Goal: Task Accomplishment & Management: Manage account settings

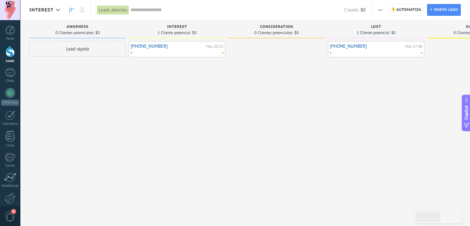
click at [163, 46] on link "[PHONE_NUMBER]" at bounding box center [168, 46] width 74 height 5
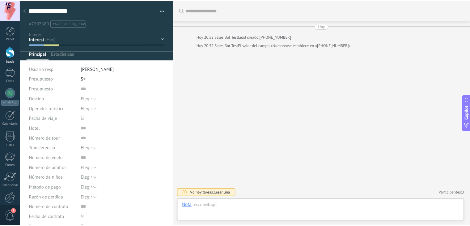
scroll to position [9, 0]
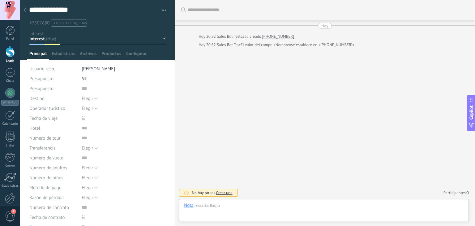
click at [159, 8] on button "button" at bounding box center [161, 10] width 9 height 9
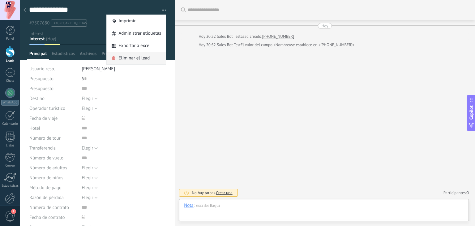
click at [135, 59] on span "Eliminar el lead" at bounding box center [133, 58] width 31 height 12
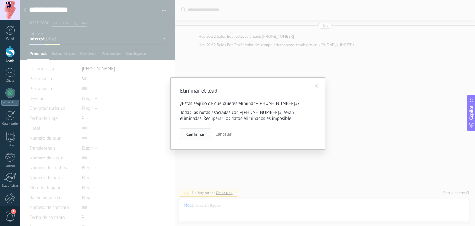
click at [199, 134] on span "Confirmar" at bounding box center [195, 134] width 18 height 4
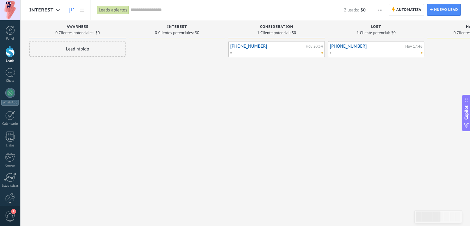
click at [5, 55] on link "Leads" at bounding box center [10, 54] width 20 height 17
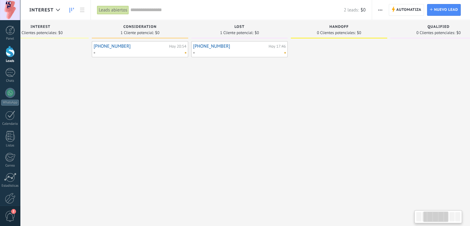
scroll to position [0, 144]
click at [202, 93] on div "[PHONE_NUMBER] [DATE] 17:46" at bounding box center [232, 113] width 96 height 145
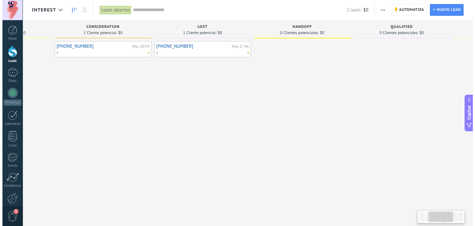
scroll to position [0, 161]
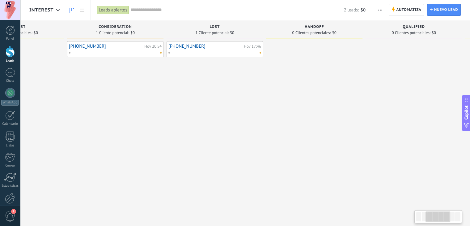
drag, startPoint x: 203, startPoint y: 89, endPoint x: 223, endPoint y: 92, distance: 20.3
click at [219, 92] on div "[PHONE_NUMBER] [DATE] 17:46" at bounding box center [215, 113] width 96 height 145
click at [123, 48] on link "[PHONE_NUMBER]" at bounding box center [106, 46] width 74 height 5
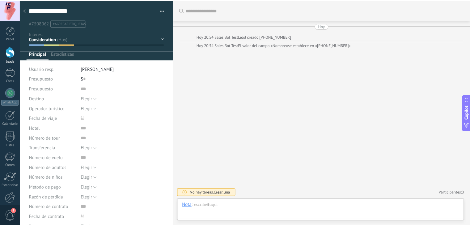
scroll to position [9, 0]
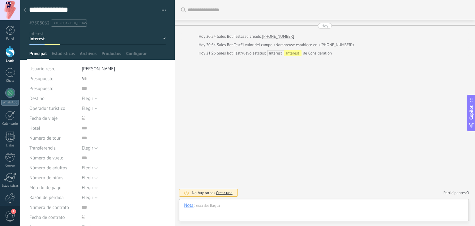
click at [26, 11] on div at bounding box center [24, 10] width 9 height 12
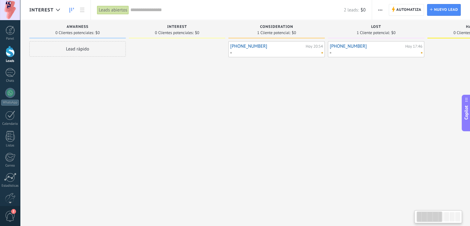
drag, startPoint x: 210, startPoint y: 85, endPoint x: 326, endPoint y: 87, distance: 116.2
click at [329, 87] on div "Leads Entrantes Solicitudes: 0 0 0 0 0 0 0 0 0 Awarness 0 Clientes potenciales:…" at bounding box center [430, 103] width 802 height 166
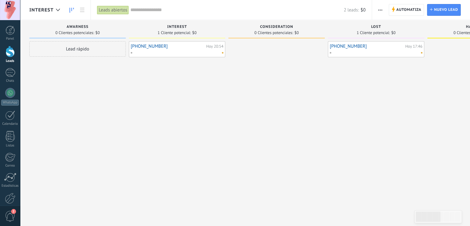
click at [345, 42] on div "[PHONE_NUMBER] [DATE] 17:46" at bounding box center [376, 49] width 96 height 16
click at [347, 44] on link "[PHONE_NUMBER]" at bounding box center [367, 46] width 74 height 5
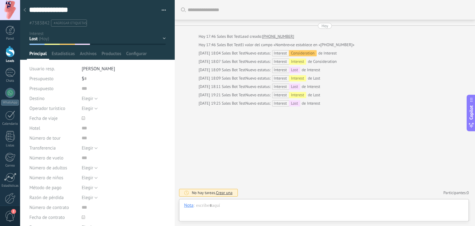
click at [159, 10] on button "button" at bounding box center [161, 10] width 9 height 9
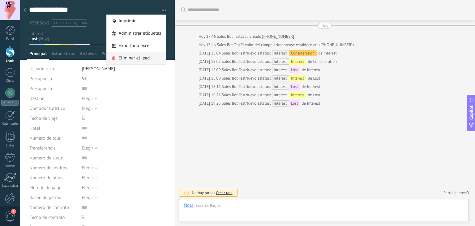
click at [135, 63] on span "Eliminar el lead" at bounding box center [133, 58] width 31 height 12
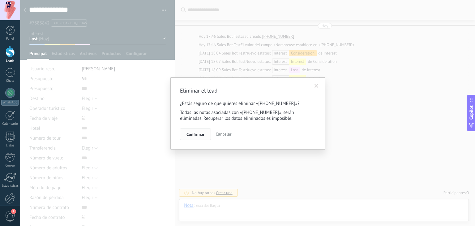
click at [195, 135] on span "Confirmar" at bounding box center [195, 134] width 18 height 4
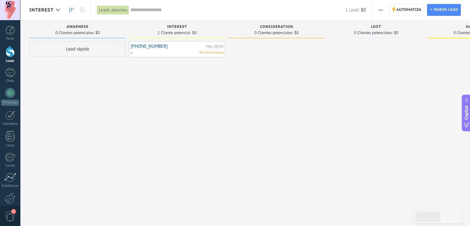
click at [169, 45] on link "[PHONE_NUMBER]" at bounding box center [168, 46] width 74 height 5
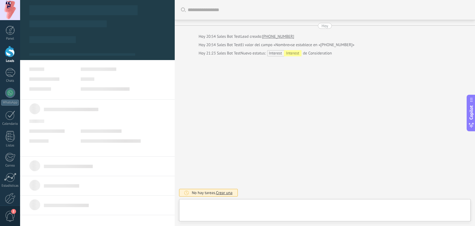
type textarea "**********"
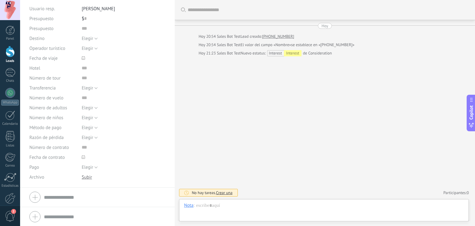
scroll to position [61, 0]
click at [223, 203] on div at bounding box center [324, 211] width 280 height 19
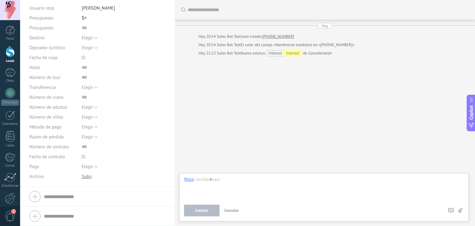
click at [227, 209] on span "Cancelar" at bounding box center [231, 209] width 15 height 5
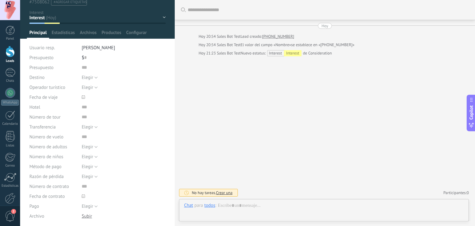
scroll to position [0, 0]
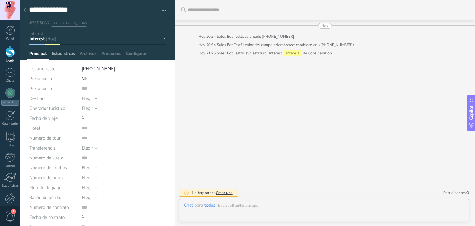
click at [63, 53] on span "Estadísticas" at bounding box center [63, 55] width 23 height 9
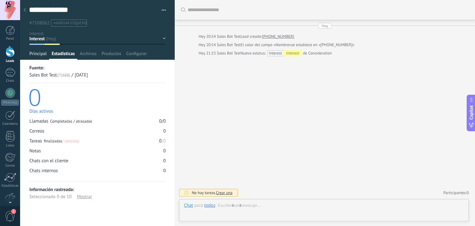
click at [38, 54] on span "Principal" at bounding box center [37, 55] width 17 height 9
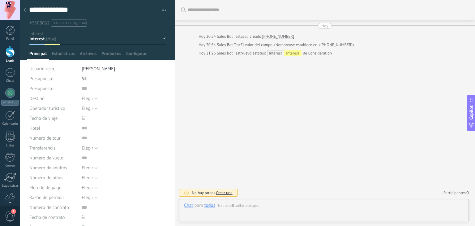
click at [74, 21] on span "#agregar etiquetas" at bounding box center [69, 23] width 33 height 4
click at [133, 12] on textarea "**********" at bounding box center [92, 9] width 126 height 9
click at [163, 10] on button "button" at bounding box center [161, 10] width 9 height 9
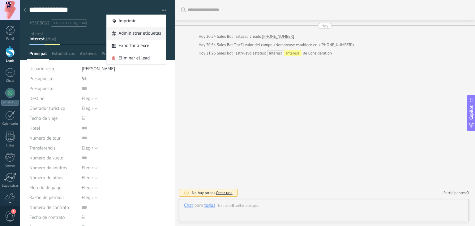
click at [141, 34] on span "Administrar etiquetas" at bounding box center [139, 33] width 43 height 12
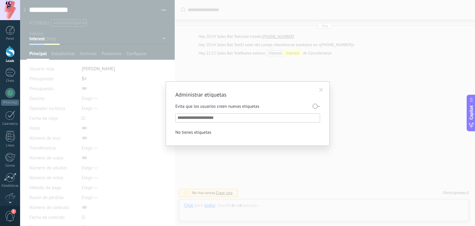
click at [326, 92] on span at bounding box center [321, 90] width 10 height 11
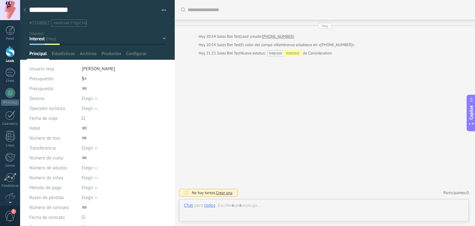
drag, startPoint x: 23, startPoint y: 11, endPoint x: 171, endPoint y: 149, distance: 201.8
click at [25, 11] on icon at bounding box center [24, 10] width 2 height 4
